Goal: Task Accomplishment & Management: Manage account settings

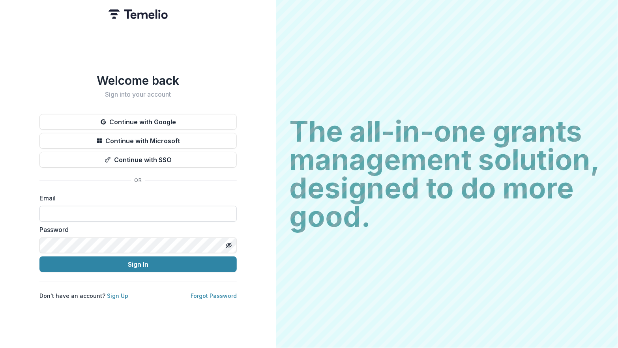
click at [119, 207] on input at bounding box center [137, 214] width 197 height 16
type input "**********"
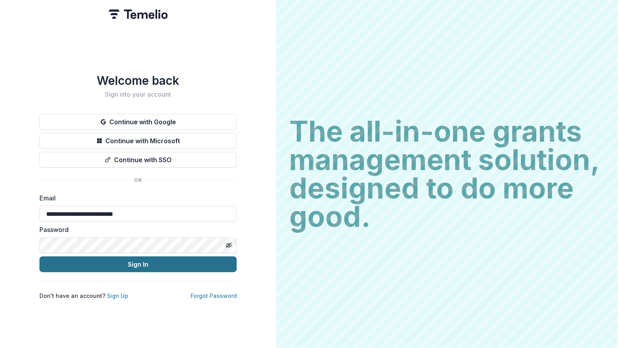
click at [133, 264] on button "Sign In" at bounding box center [137, 264] width 197 height 16
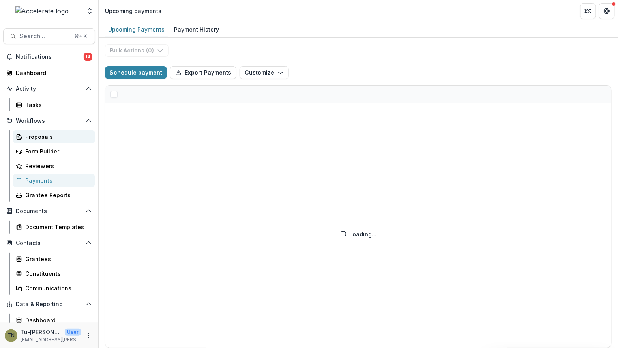
click at [53, 134] on div "Proposals" at bounding box center [56, 137] width 63 height 8
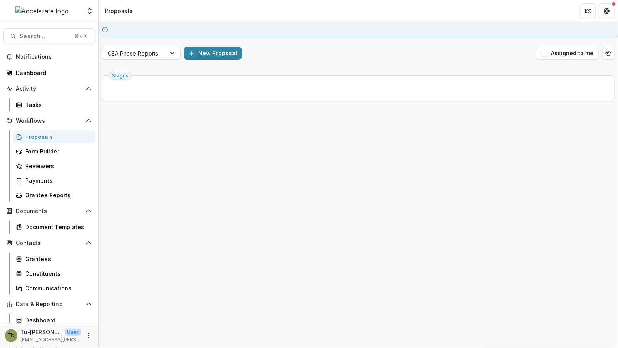
click at [153, 50] on div at bounding box center [134, 54] width 53 height 10
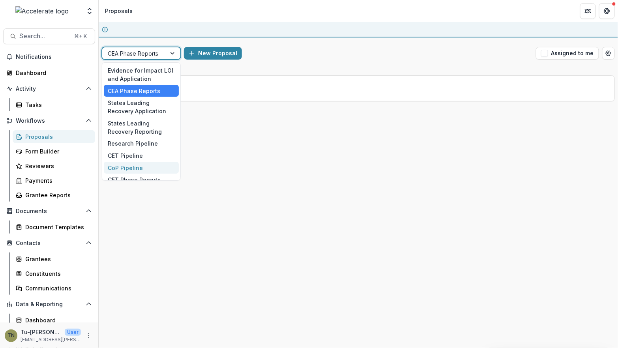
click at [136, 164] on div "CoP Pipeline" at bounding box center [141, 168] width 75 height 12
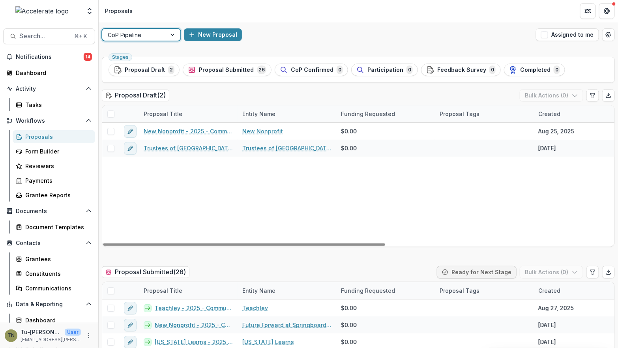
click at [315, 200] on div "New Nonprofit - 2025 - Community of Practice form New Nonprofit $0.00 [DATE] --…" at bounding box center [564, 185] width 924 height 124
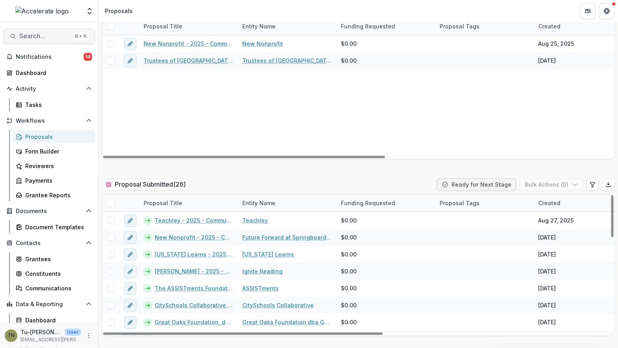
click at [53, 30] on button "Search... ⌘ + K" at bounding box center [49, 36] width 92 height 16
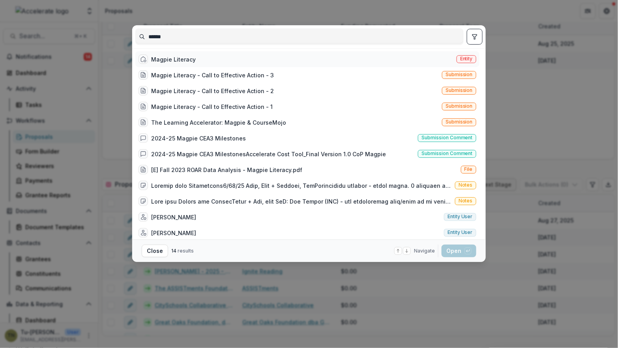
type input "******"
click at [180, 60] on div "Magpie Literacy" at bounding box center [173, 59] width 45 height 8
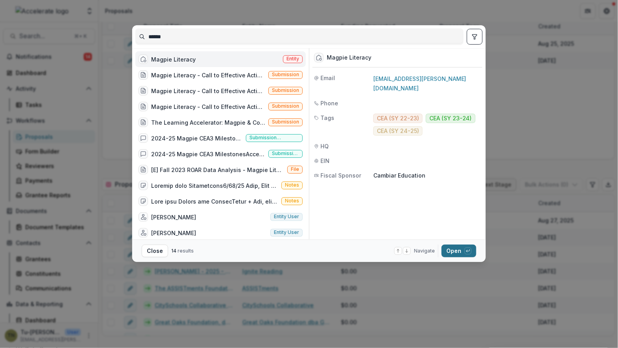
click at [458, 253] on button "Open with enter key" at bounding box center [458, 251] width 35 height 13
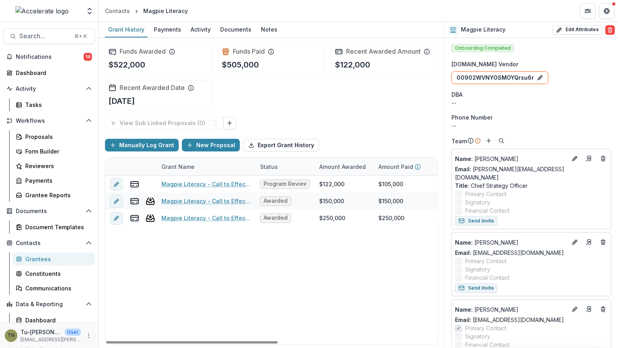
click at [233, 258] on div "Magpie Literacy - Call to Effective Action - 3 Program Review PR5 $122,000 $105…" at bounding box center [426, 259] width 643 height 169
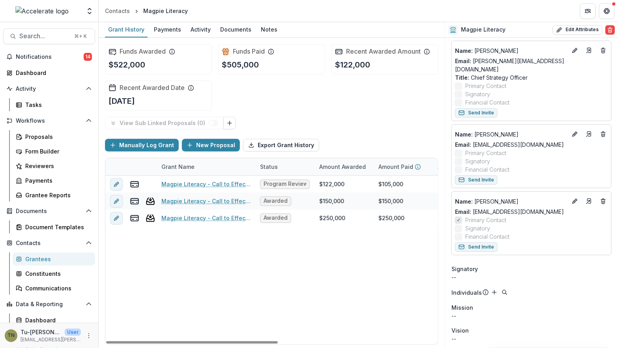
scroll to position [111, 0]
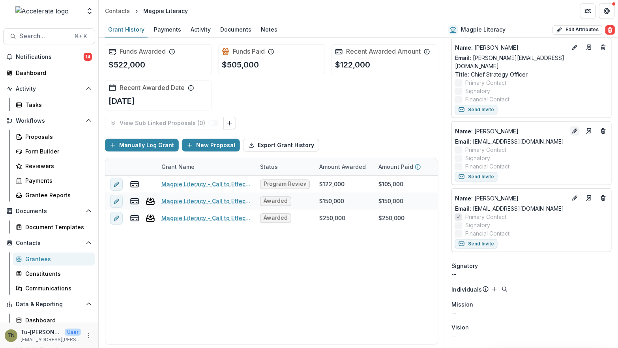
click at [574, 128] on icon "Edit" at bounding box center [574, 131] width 6 height 6
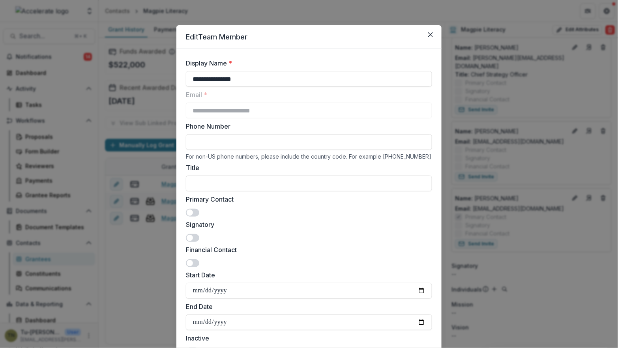
click at [194, 235] on span at bounding box center [192, 238] width 13 height 8
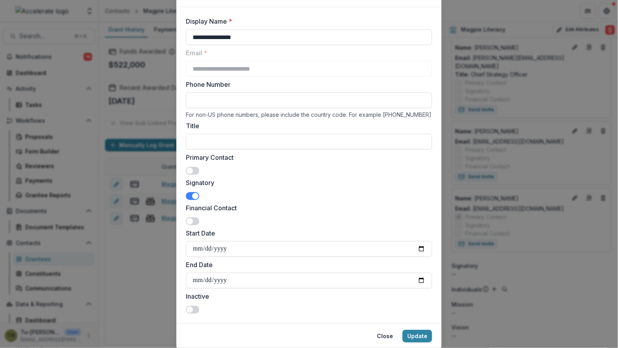
scroll to position [67, 0]
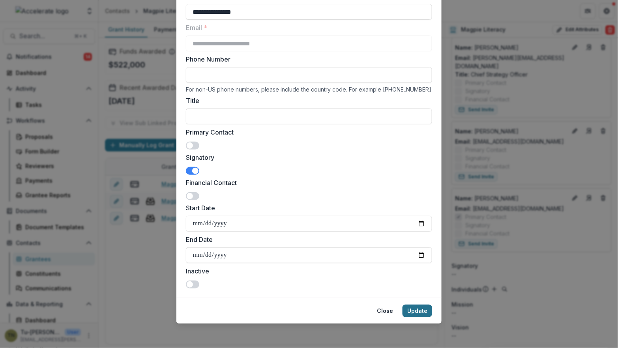
click at [413, 309] on button "Update" at bounding box center [417, 310] width 30 height 13
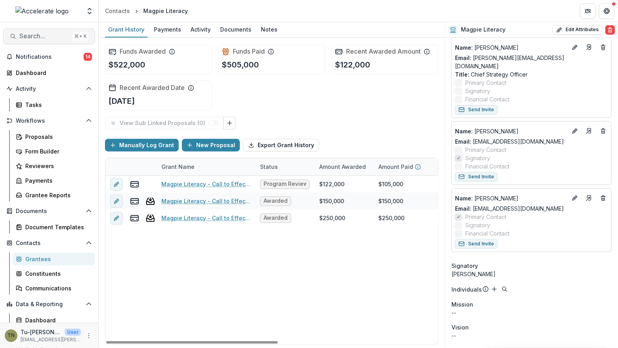
click at [49, 41] on button "Search... ⌘ + K" at bounding box center [49, 36] width 92 height 16
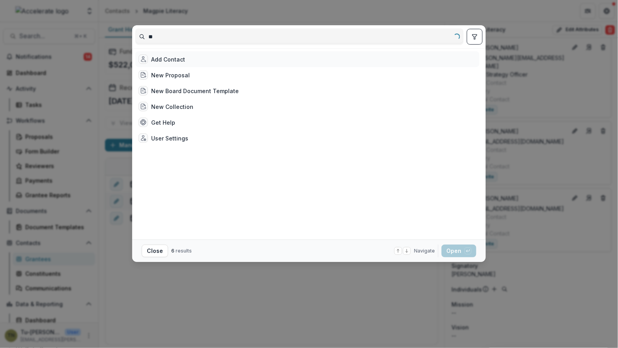
type input "*"
